Goal: Transaction & Acquisition: Obtain resource

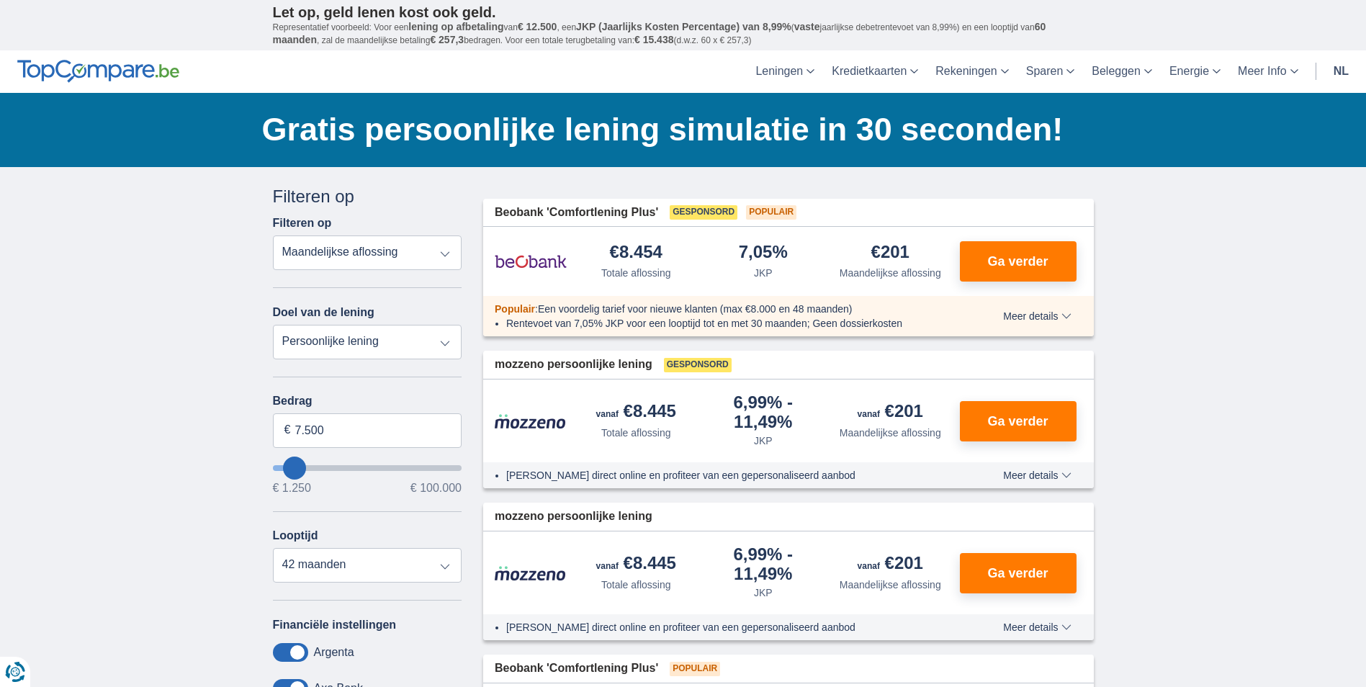
click at [273, 235] on select "Totale aflossing JKP Maandelijkse aflossing" at bounding box center [367, 252] width 189 height 35
click at [438, 343] on select "Persoonlijke lening Auto Moto / fiets Mobilhome / caravan Renovatie Energie Sch…" at bounding box center [367, 342] width 189 height 35
select select "furniture"
click at [273, 325] on select "Persoonlijke lening Auto Moto / fiets Mobilhome / caravan Renovatie Energie Sch…" at bounding box center [367, 342] width 189 height 35
type input "7.500"
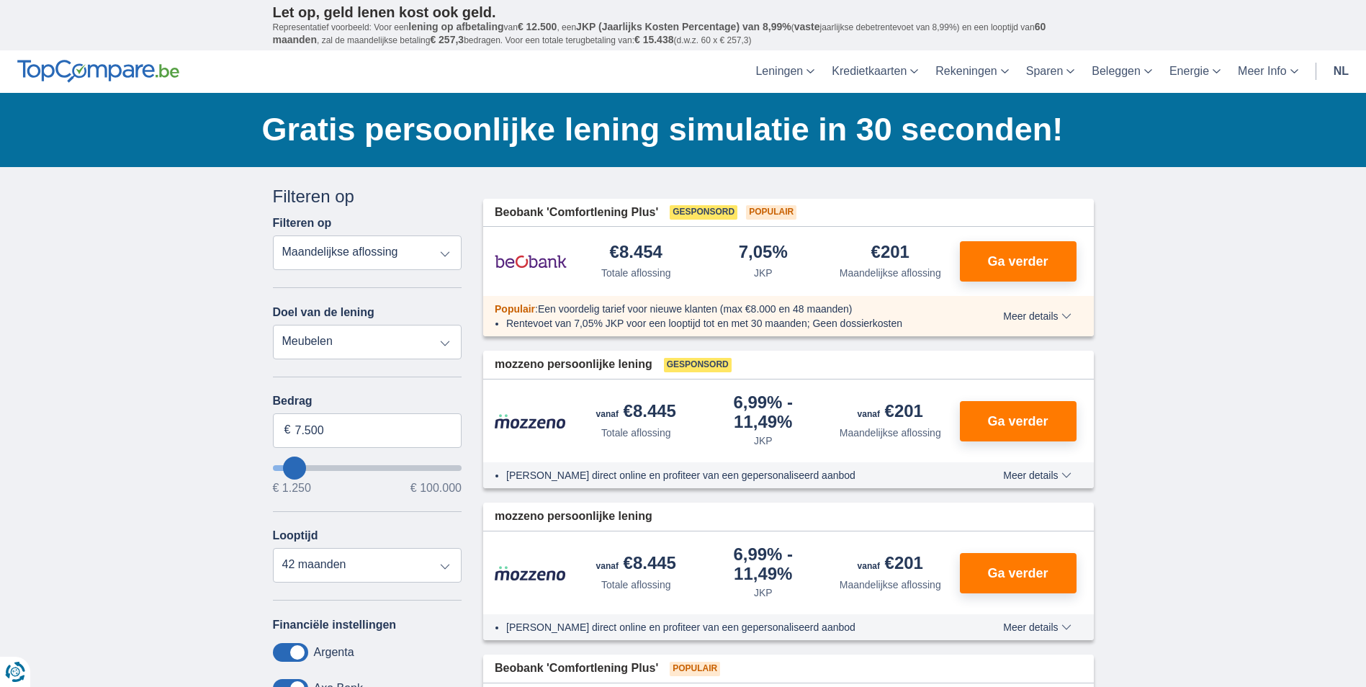
type input "7250"
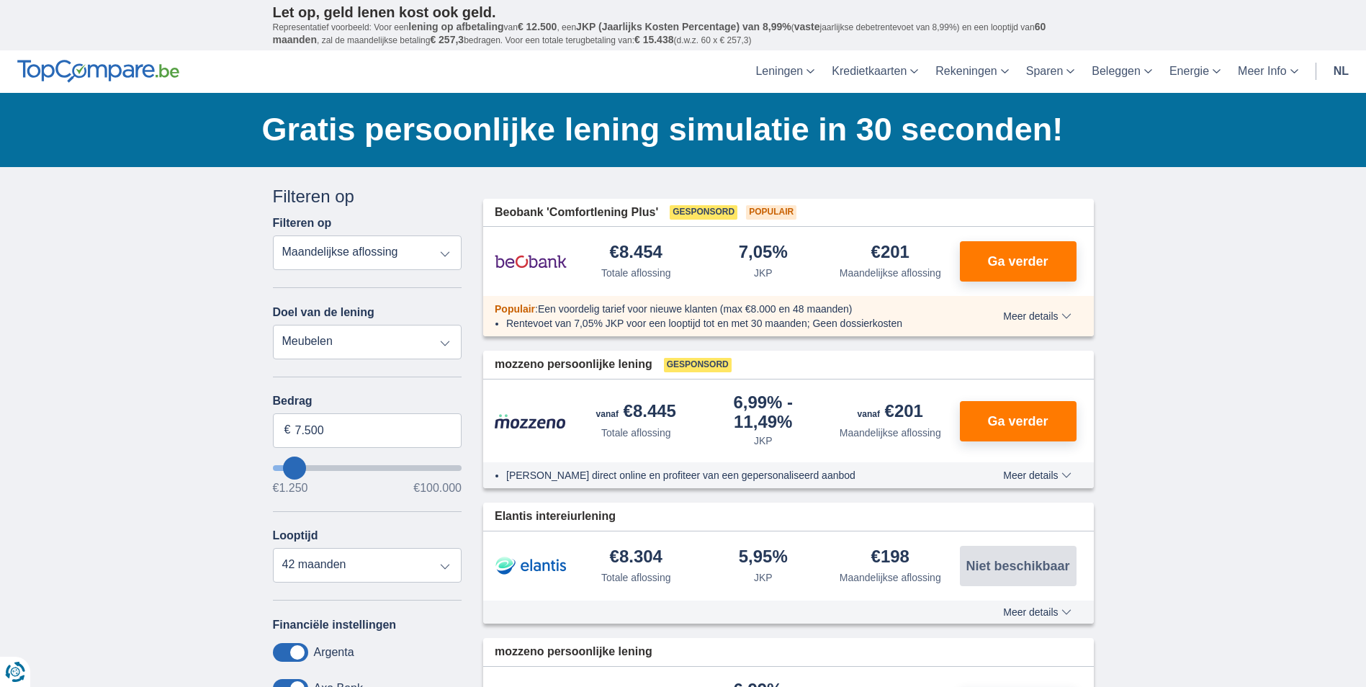
type input "9.250"
type input "9250"
type input "8.250"
type input "8250"
select select "48"
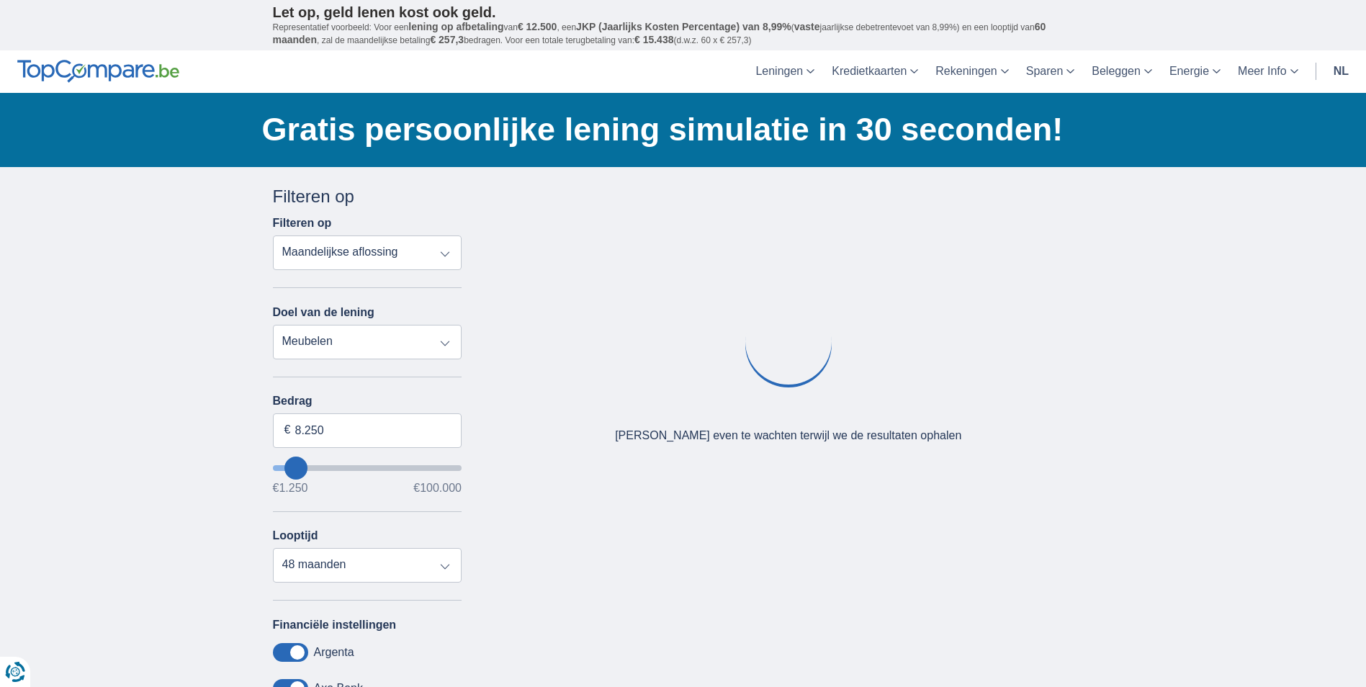
type input "1.250"
type input "1250"
select select "24"
type input "1250"
click at [281, 471] on input "wantToBorrow" at bounding box center [367, 468] width 189 height 6
